Goal: Task Accomplishment & Management: Manage account settings

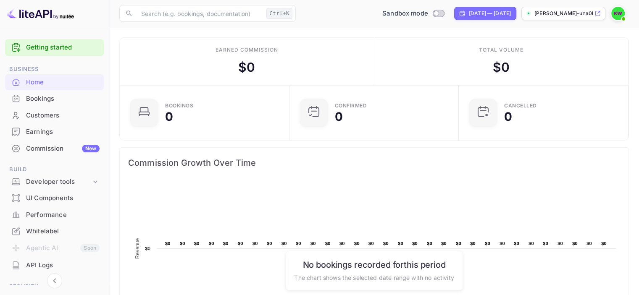
scroll to position [130, 158]
click at [44, 146] on div "Commission New" at bounding box center [63, 149] width 74 height 10
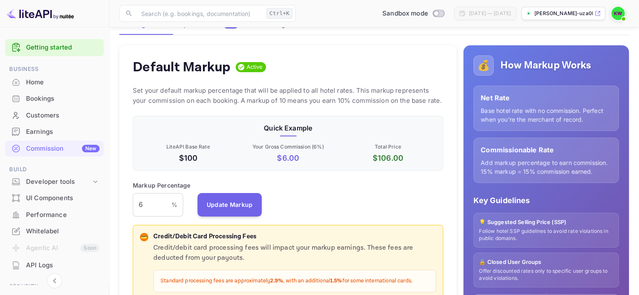
scroll to position [360, 0]
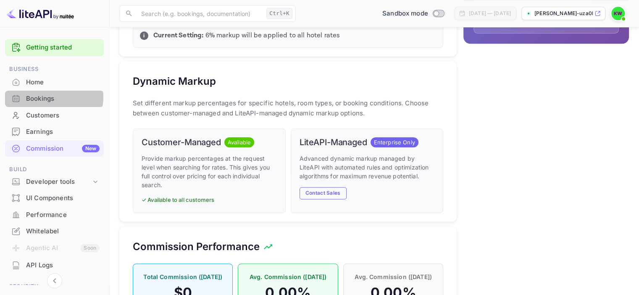
click at [47, 97] on div "Bookings" at bounding box center [63, 99] width 74 height 10
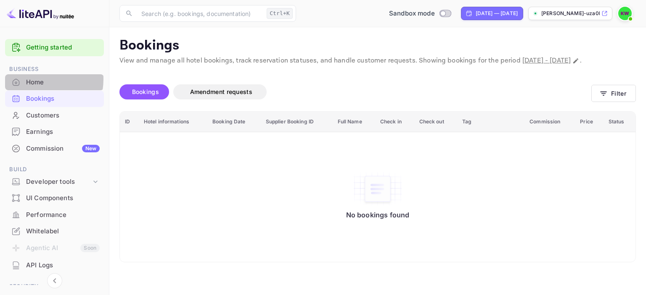
click at [37, 79] on div "Home" at bounding box center [63, 83] width 74 height 10
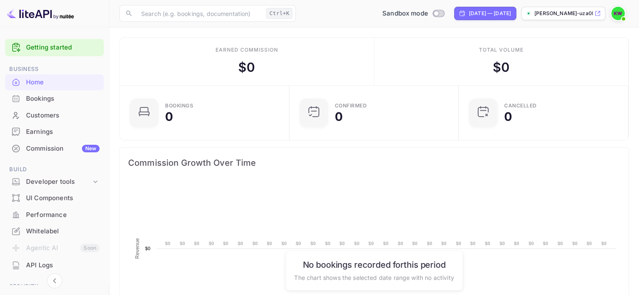
scroll to position [130, 158]
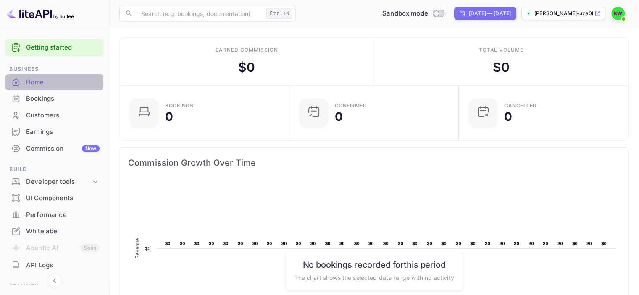
click at [37, 79] on div "Home" at bounding box center [63, 83] width 74 height 10
click at [622, 18] on span at bounding box center [623, 18] width 3 height 3
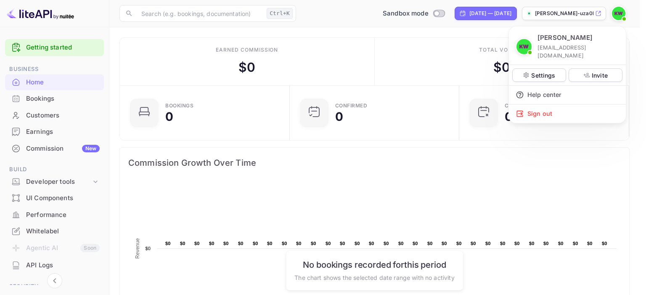
click at [622, 18] on div at bounding box center [323, 147] width 646 height 295
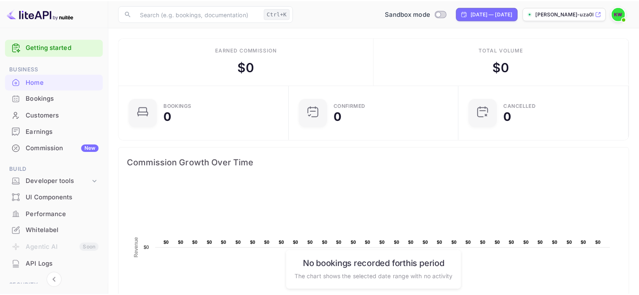
scroll to position [7, 7]
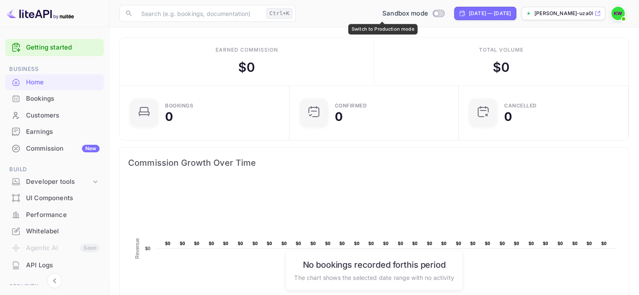
click at [428, 13] on input "Switch to Production mode" at bounding box center [436, 13] width 17 height 5
checkbox input "false"
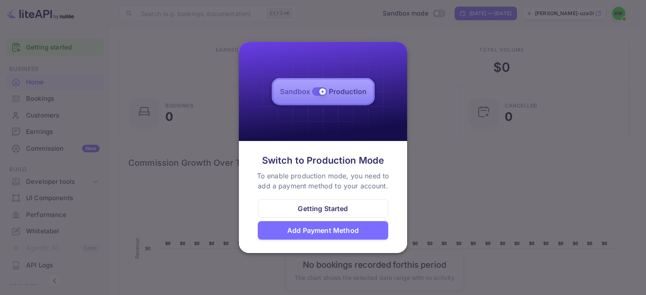
click at [409, 113] on div at bounding box center [323, 147] width 646 height 295
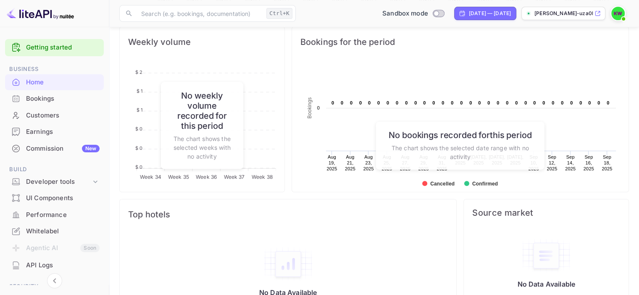
scroll to position [346, 0]
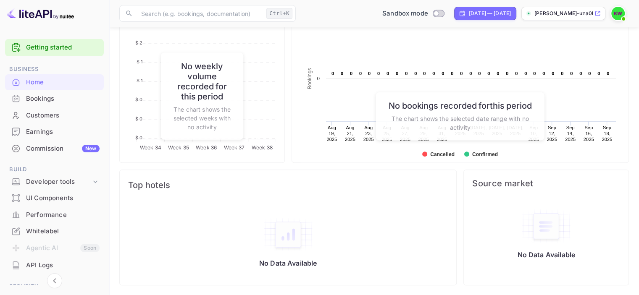
click at [44, 231] on div "Whitelabel" at bounding box center [63, 232] width 74 height 10
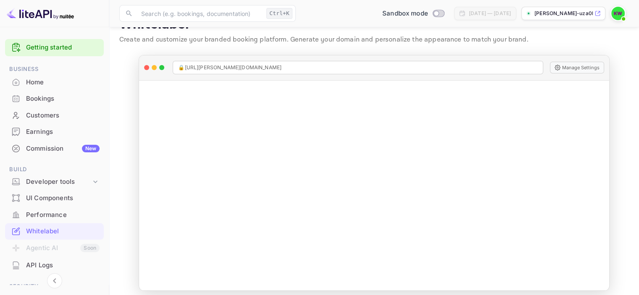
scroll to position [27, 0]
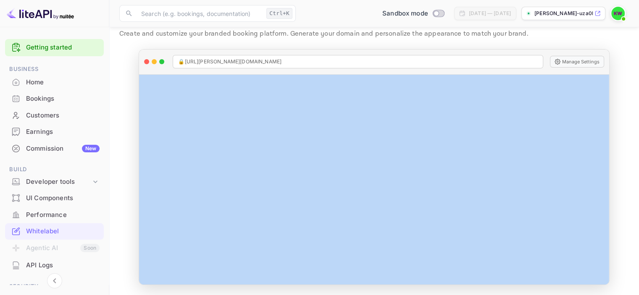
drag, startPoint x: 608, startPoint y: 117, endPoint x: 610, endPoint y: 142, distance: 25.7
click at [610, 142] on div "🔒 [URL][PERSON_NAME][DOMAIN_NAME] Manage Settings Manage Whitelabel Settings" at bounding box center [374, 167] width 484 height 236
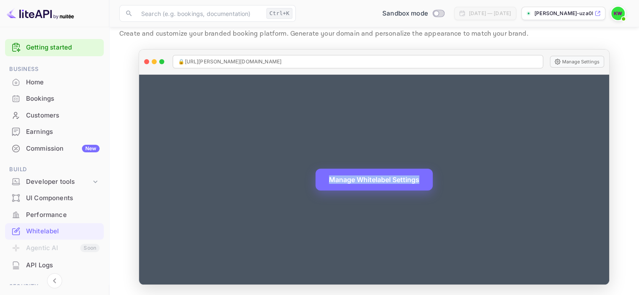
drag, startPoint x: 607, startPoint y: 142, endPoint x: 610, endPoint y: 162, distance: 20.8
click at [610, 162] on div "🔒 [URL][PERSON_NAME][DOMAIN_NAME] Manage Settings Manage Whitelabel Settings" at bounding box center [374, 167] width 484 height 236
click at [406, 177] on button "Manage Whitelabel Settings" at bounding box center [374, 179] width 117 height 22
